Goal: Task Accomplishment & Management: Manage account settings

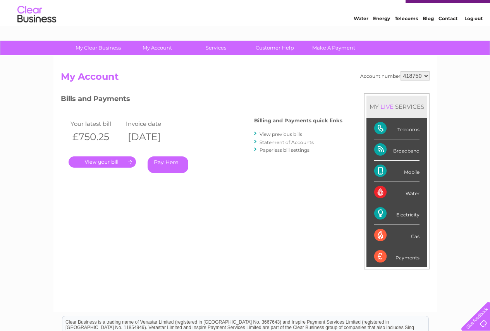
scroll to position [39, 0]
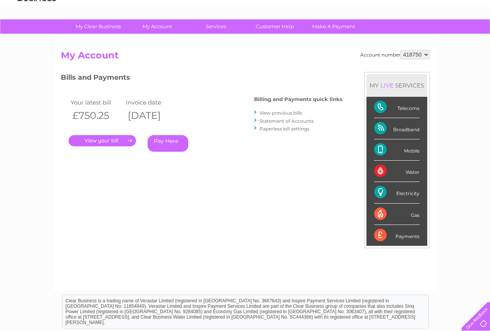
click at [102, 142] on link "." at bounding box center [102, 140] width 67 height 11
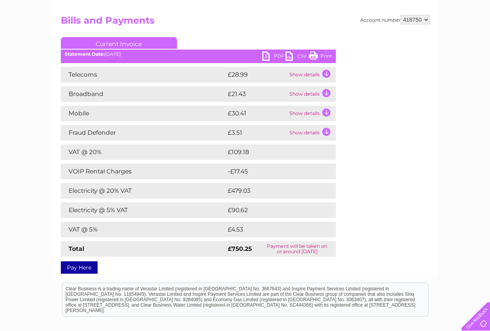
scroll to position [77, 0]
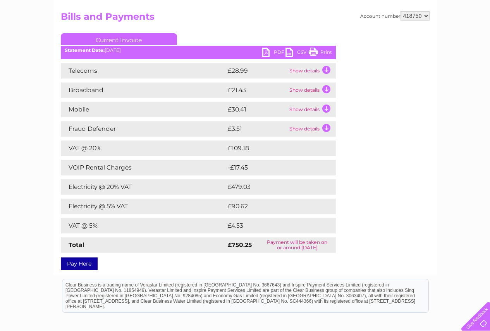
click at [262, 55] on link "PDF" at bounding box center [273, 53] width 23 height 11
